Goal: Information Seeking & Learning: Understand process/instructions

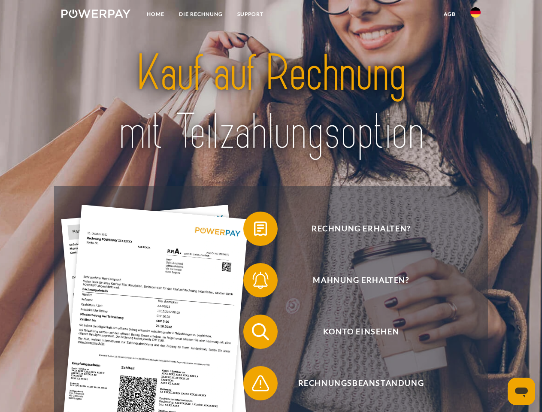
click at [96, 15] on img at bounding box center [95, 13] width 69 height 9
click at [476, 15] on img at bounding box center [476, 12] width 10 height 10
click at [450, 14] on link "agb" at bounding box center [450, 13] width 27 height 15
click at [254, 231] on span at bounding box center [247, 228] width 43 height 43
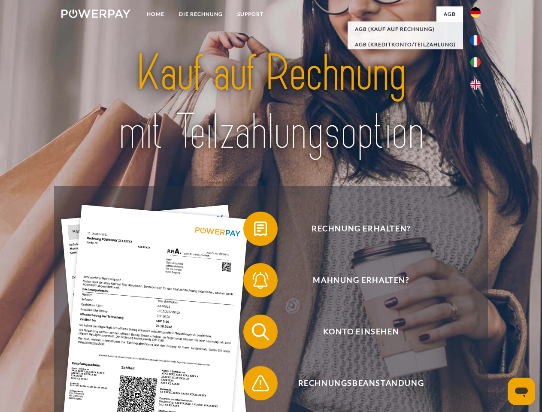
click at [254, 282] on span at bounding box center [247, 280] width 43 height 43
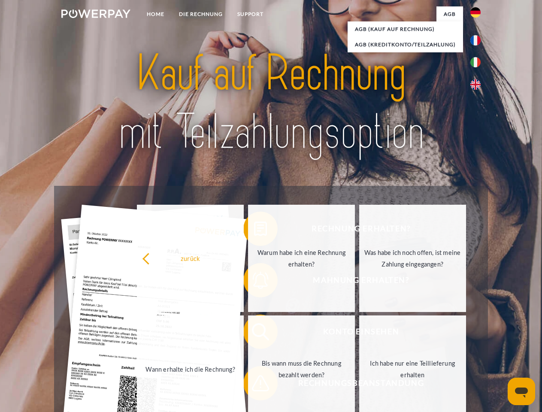
click at [254, 334] on link "Bis wann muss die Rechnung bezahlt werden?" at bounding box center [301, 369] width 107 height 107
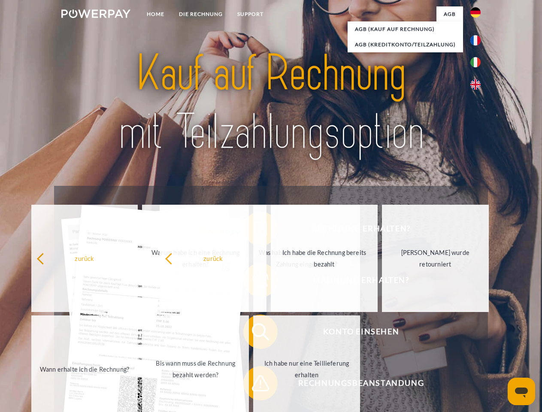
click at [254, 385] on span at bounding box center [247, 383] width 43 height 43
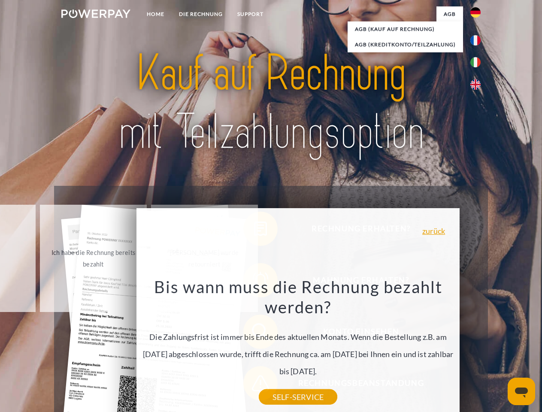
click at [522, 392] on icon "Messaging-Fenster öffnen" at bounding box center [521, 393] width 13 height 10
